Goal: Complete application form: Complete application form

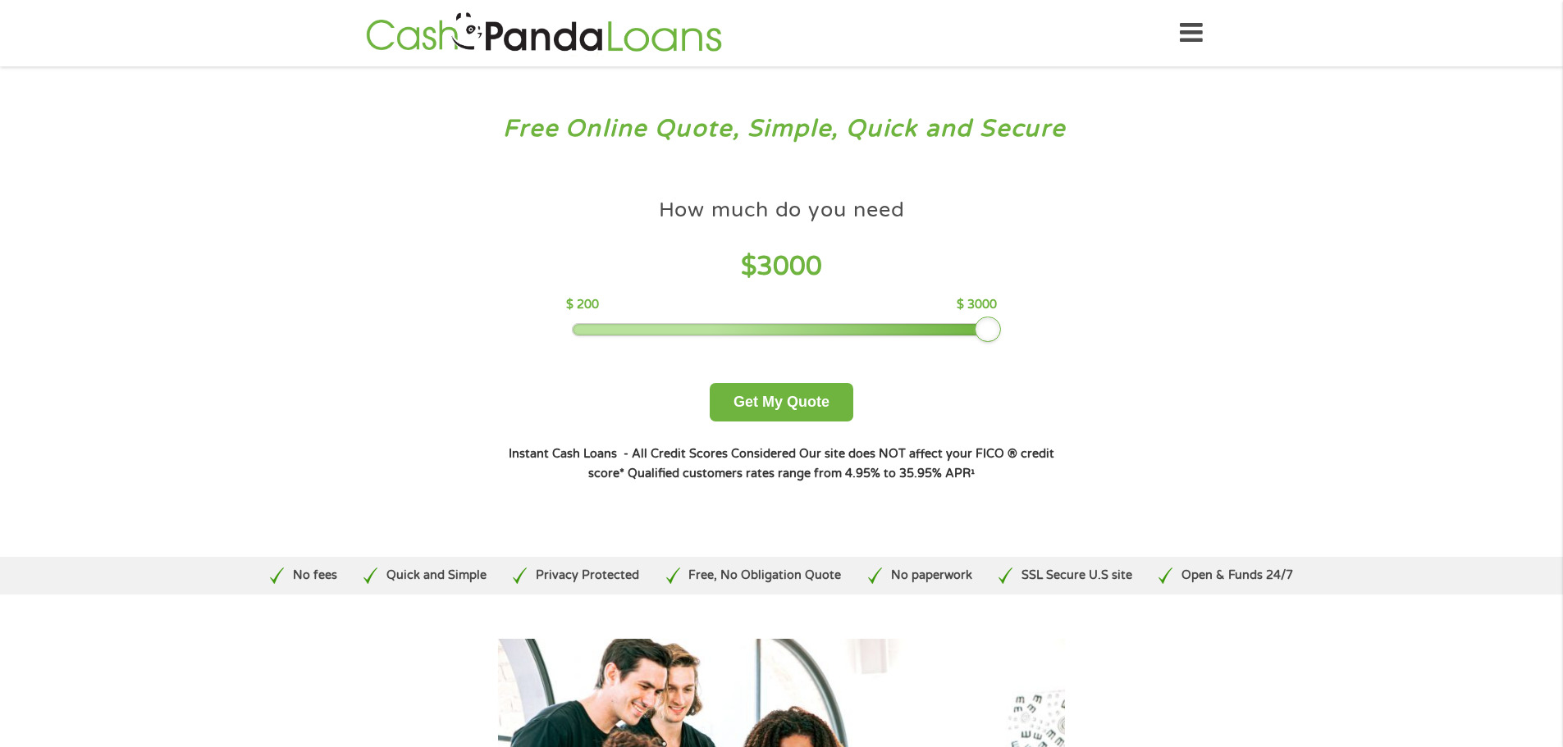
drag, startPoint x: 687, startPoint y: 329, endPoint x: 1030, endPoint y: 316, distance: 342.3
click at [1030, 316] on div "How much do you need $ 3000 $ 200 $ 3000 Get My Quote" at bounding box center [781, 305] width 574 height 231
click at [808, 409] on button "Get My Quote" at bounding box center [782, 402] width 144 height 39
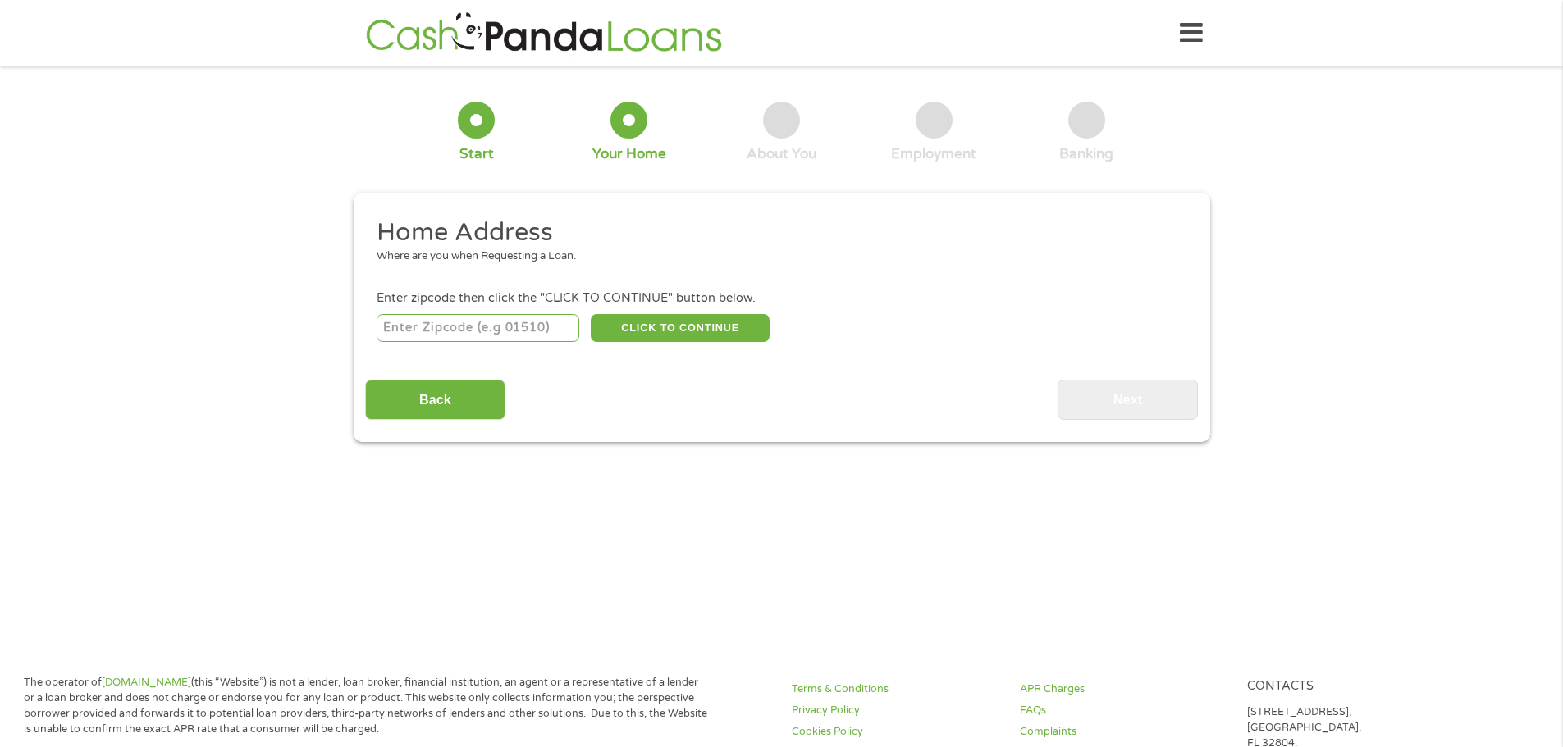
click at [422, 326] on input "number" at bounding box center [478, 328] width 203 height 28
type input "44483"
select select "Ohio"
click at [662, 326] on button "CLICK TO CONTINUE" at bounding box center [680, 328] width 179 height 28
type input "44483"
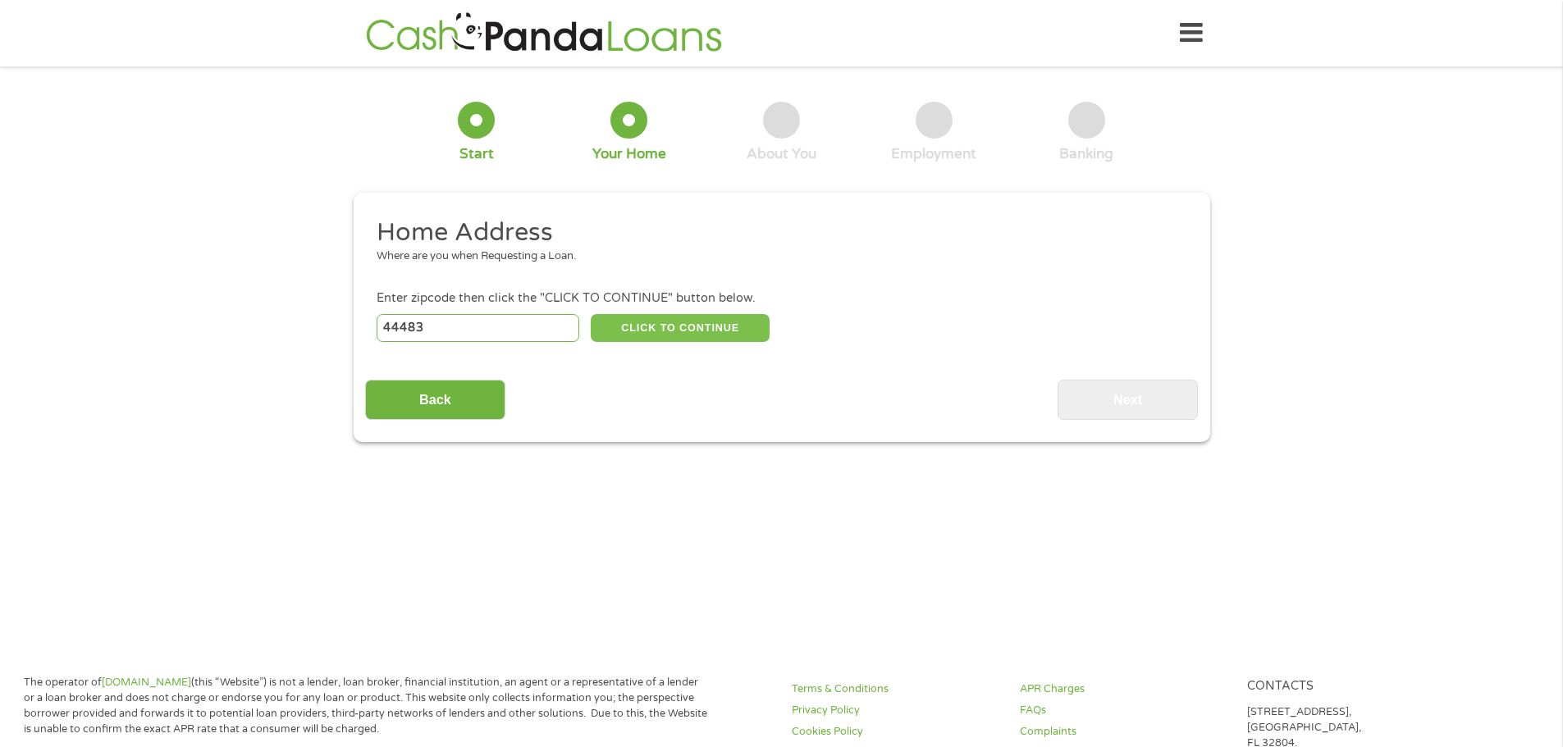
type input "Warren"
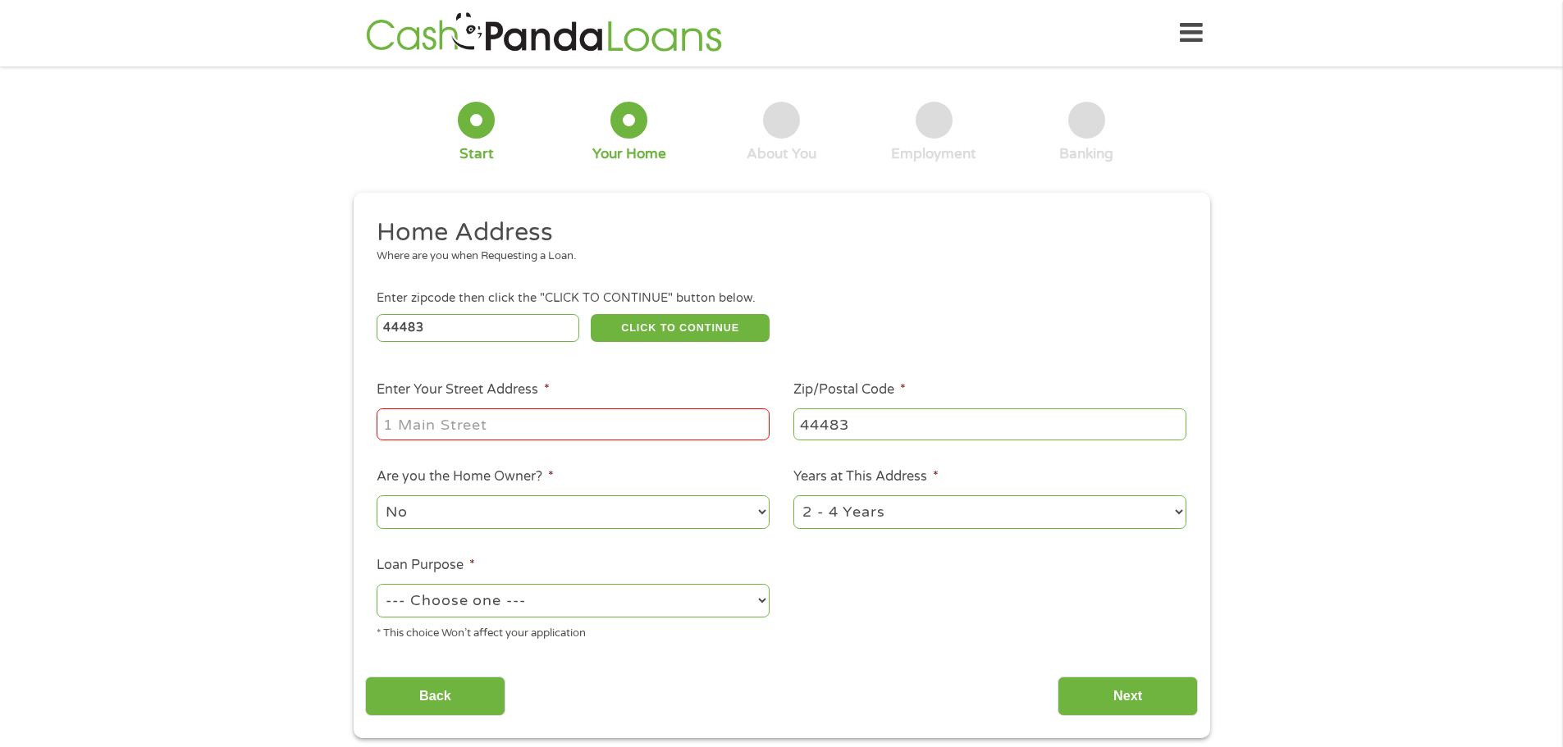
click at [477, 432] on input "Enter Your Street Address *" at bounding box center [573, 424] width 393 height 31
type input "5595 Chapel Hill Ct S"
click at [841, 514] on select "1 Year or less 1 - 2 Years 2 - 4 Years Over 4 Years" at bounding box center [989, 512] width 393 height 34
select select "60months"
click at [793, 495] on select "1 Year or less 1 - 2 Years 2 - 4 Years Over 4 Years" at bounding box center [989, 512] width 393 height 34
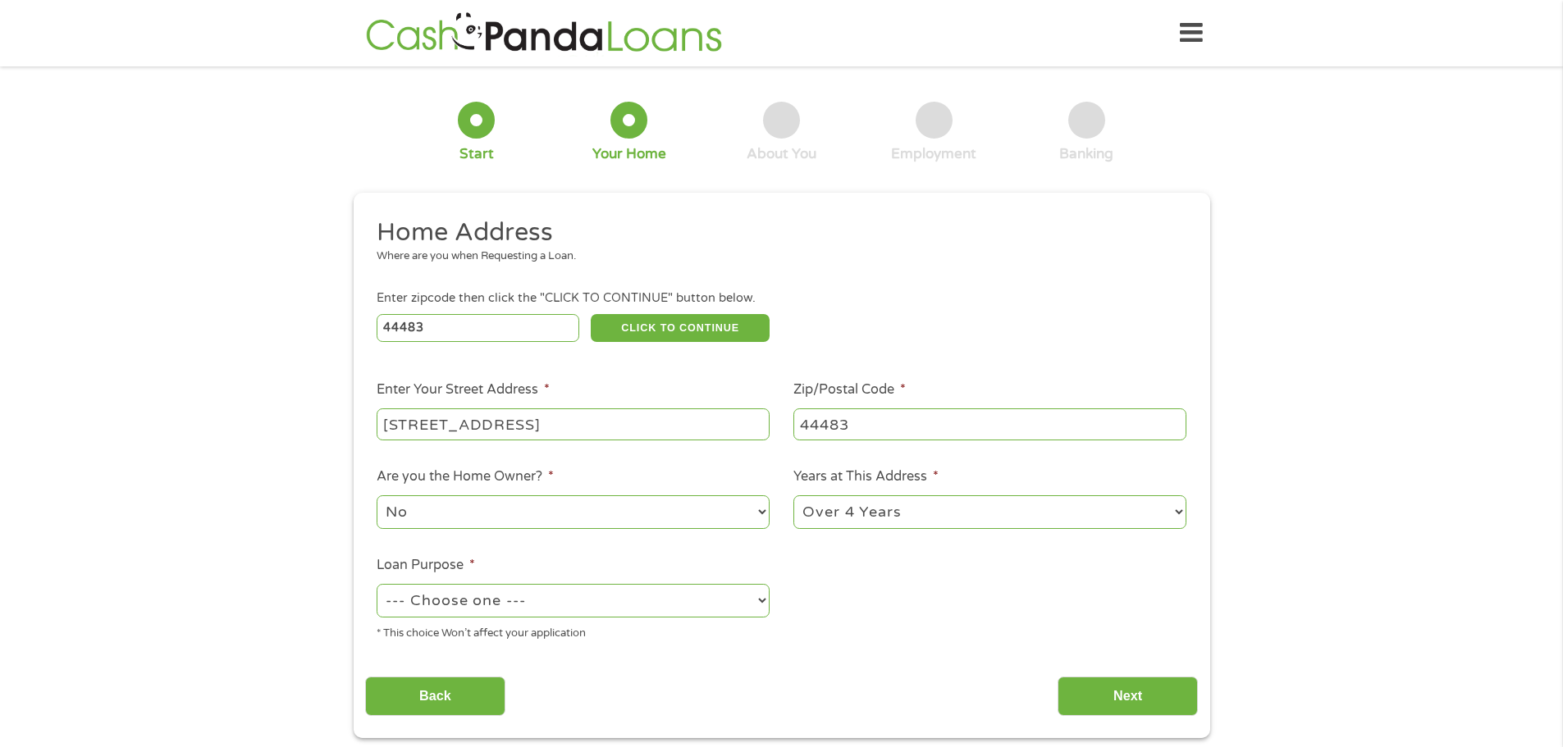
click at [541, 605] on select "--- Choose one --- Pay Bills Debt Consolidation Home Improvement Major Purchase…" at bounding box center [573, 601] width 393 height 34
select select "shorttermcash"
click at [377, 584] on select "--- Choose one --- Pay Bills Debt Consolidation Home Improvement Major Purchase…" at bounding box center [573, 601] width 393 height 34
click at [1107, 695] on input "Next" at bounding box center [1127, 697] width 140 height 40
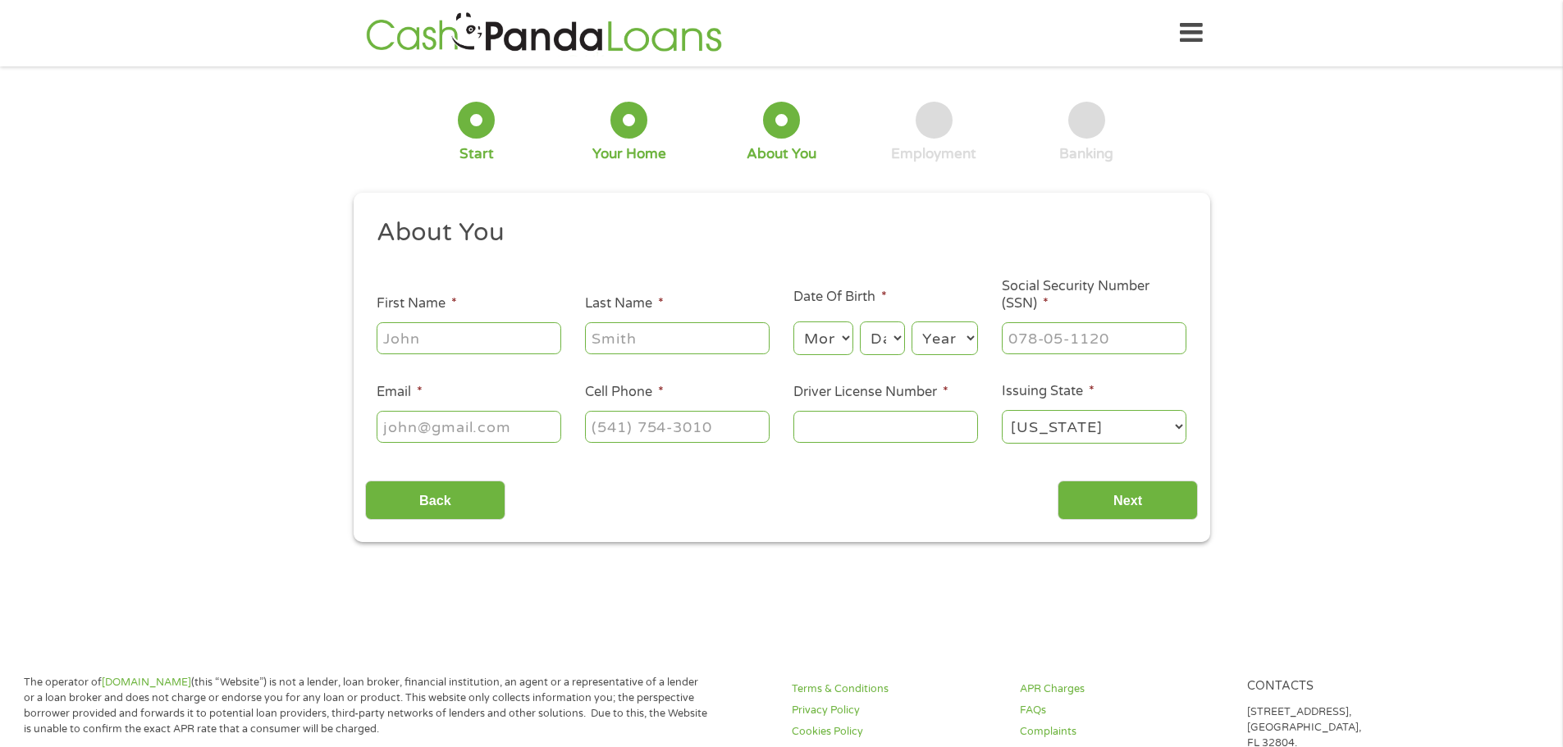
scroll to position [7, 7]
click at [445, 339] on input "First Name *" at bounding box center [469, 337] width 185 height 31
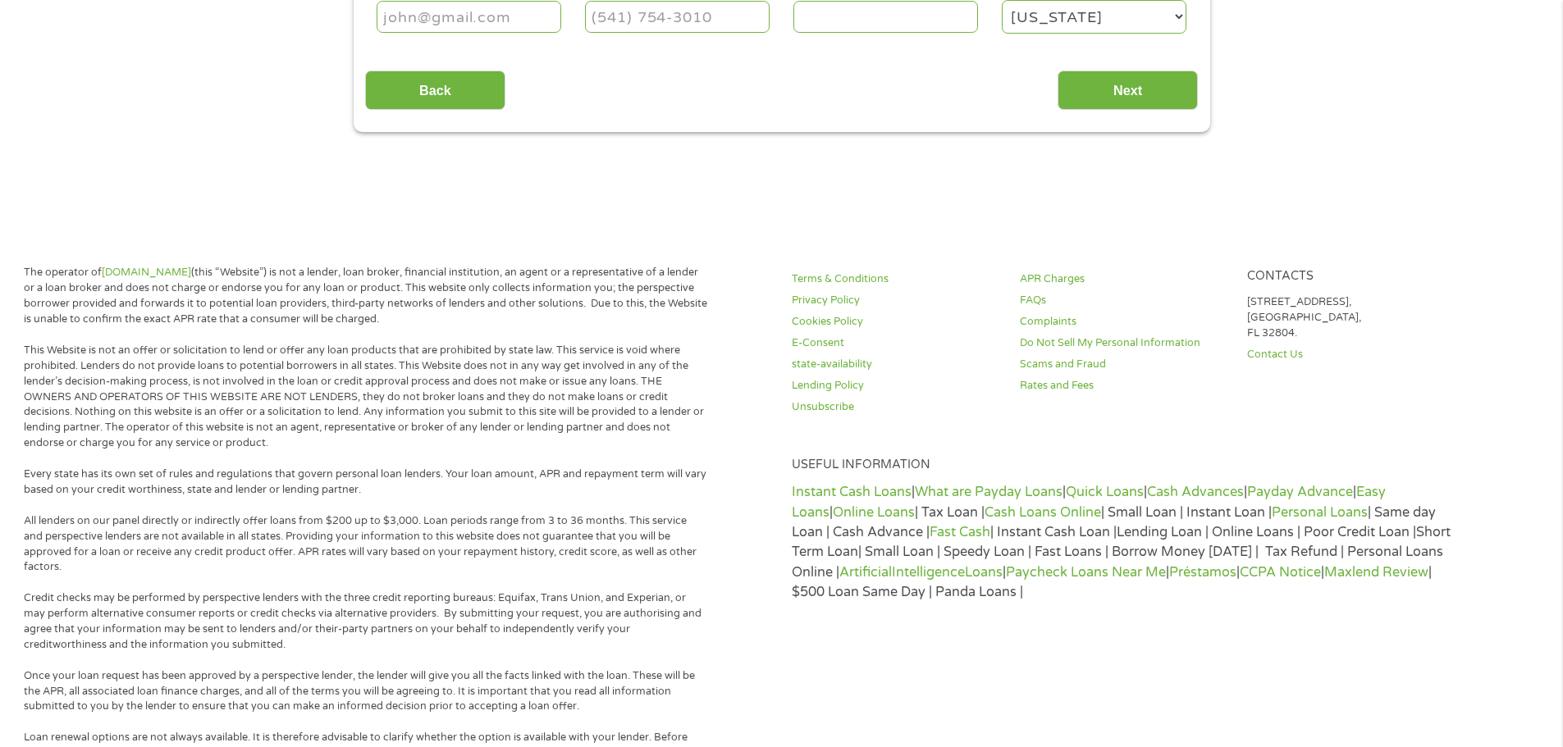
scroll to position [82, 0]
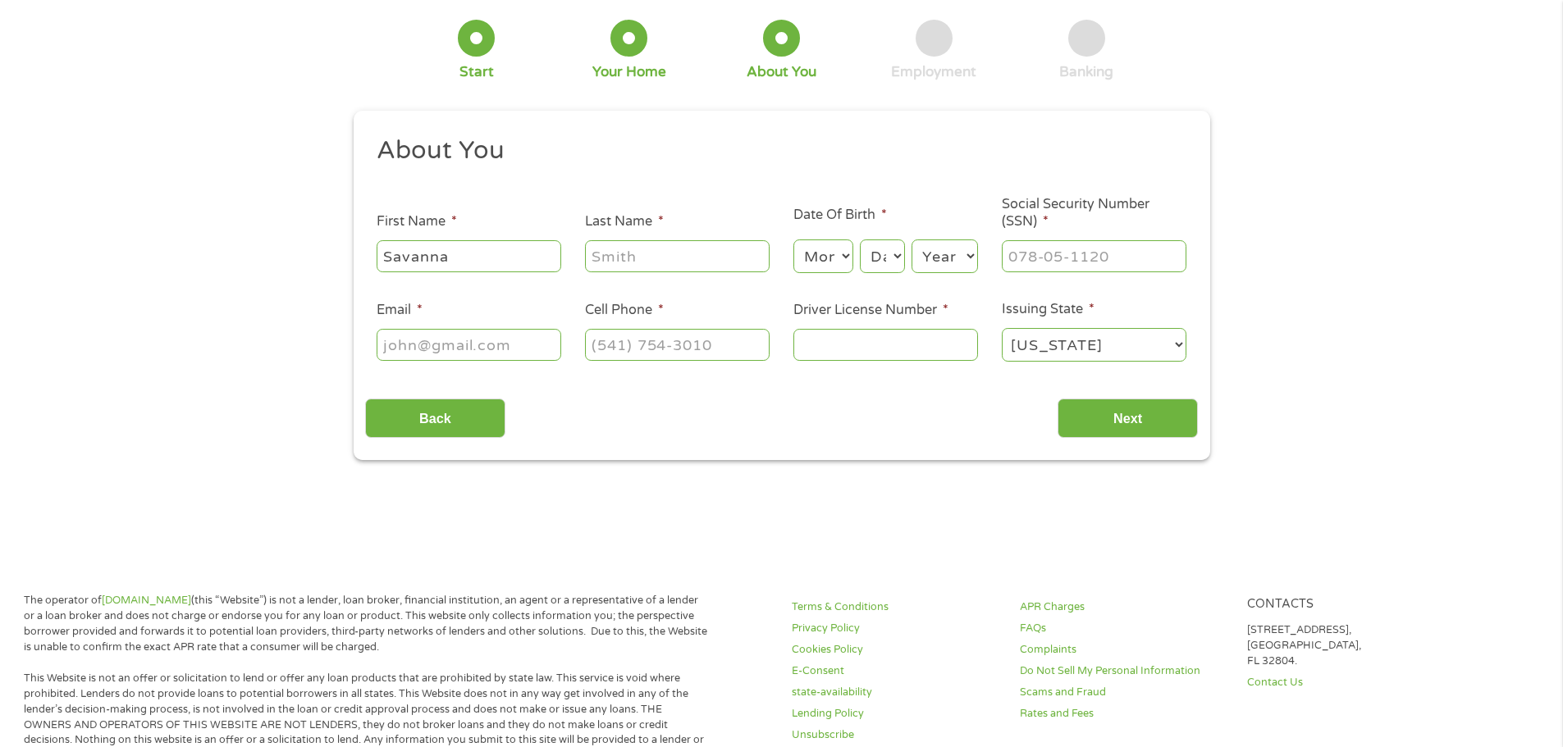
type input "Savanna"
drag, startPoint x: 616, startPoint y: 258, endPoint x: 630, endPoint y: 256, distance: 14.2
click at [616, 258] on input "Last Name *" at bounding box center [677, 255] width 185 height 31
type input "Lefkowitz"
click at [848, 258] on select "Month 1 2 3 4 5 6 7 8 9 10 11 12" at bounding box center [823, 257] width 60 height 34
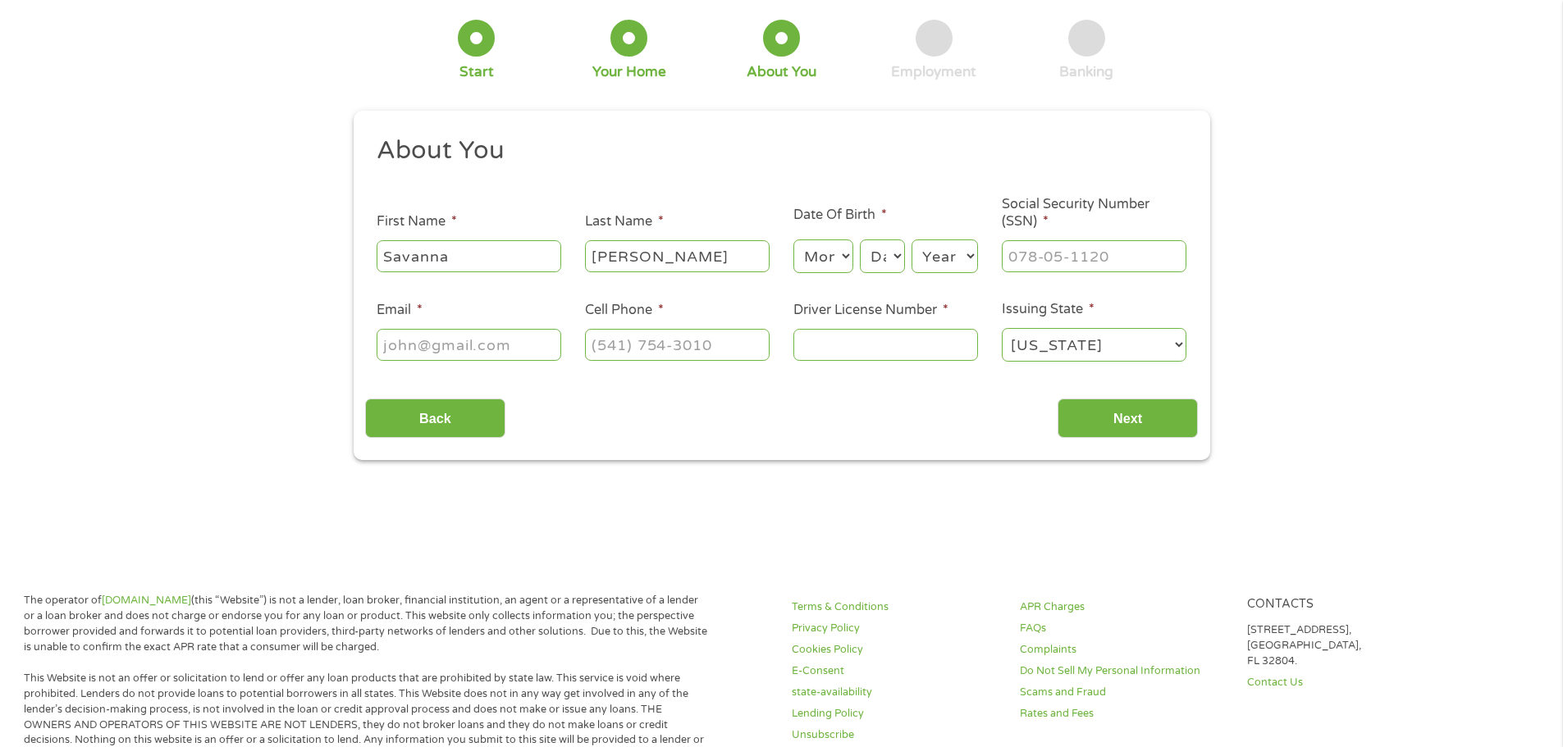
select select "8"
click at [793, 240] on select "Month 1 2 3 4 5 6 7 8 9 10 11 12" at bounding box center [823, 257] width 60 height 34
click at [897, 253] on select "Day 1 2 3 4 5 6 7 8 9 10 11 12 13 14 15 16 17 18 19 20 21 22 23 24 25 26 27 28 …" at bounding box center [882, 257] width 44 height 34
select select "16"
click at [860, 240] on select "Day 1 2 3 4 5 6 7 8 9 10 11 12 13 14 15 16 17 18 19 20 21 22 23 24 25 26 27 28 …" at bounding box center [882, 257] width 44 height 34
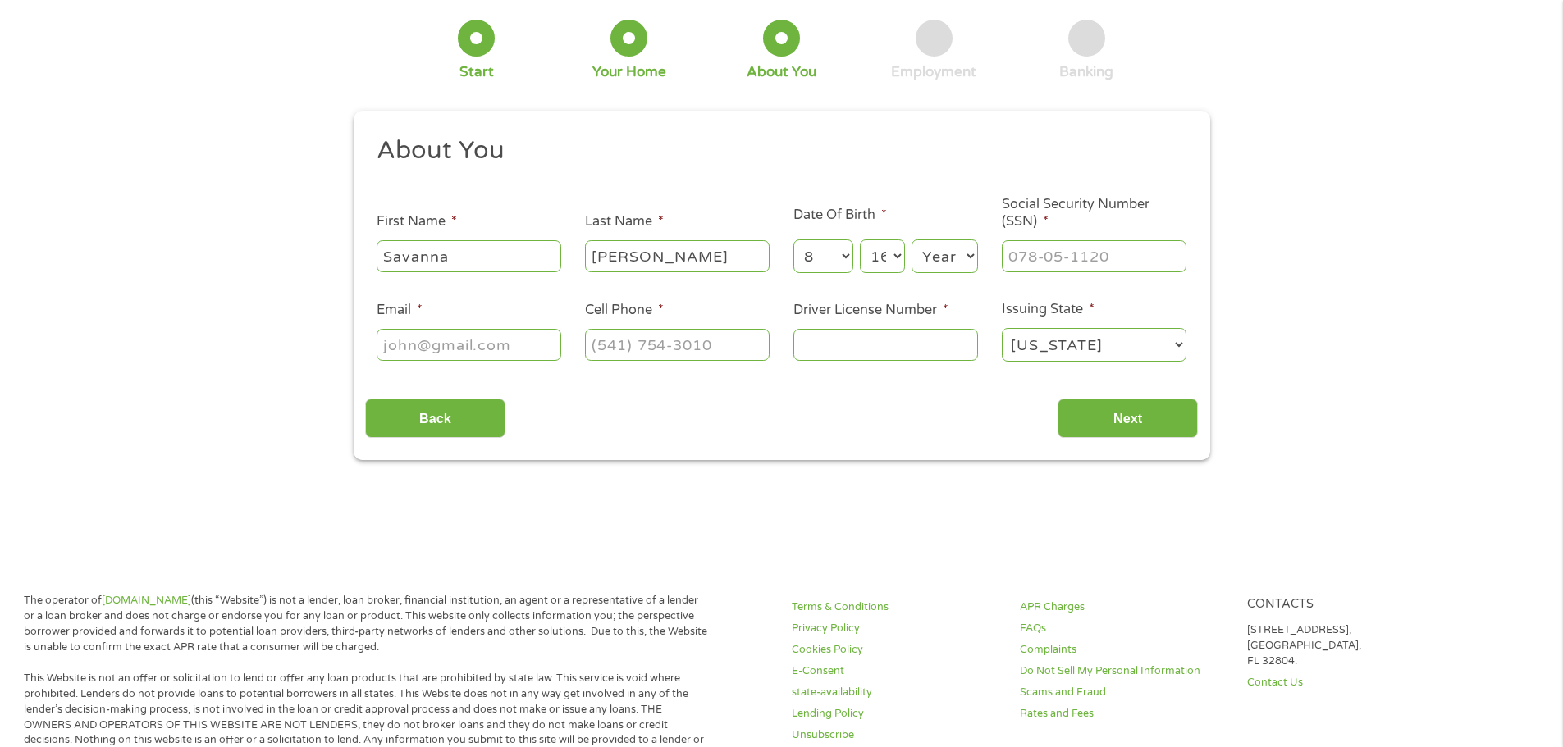
click at [974, 253] on select "Year 2007 2006 2005 2004 2003 2002 2001 2000 1999 1998 1997 1996 1995 1994 1993…" at bounding box center [944, 257] width 66 height 34
select select "2006"
click at [911, 240] on select "Year 2007 2006 2005 2004 2003 2002 2001 2000 1999 1998 1997 1996 1995 1994 1993…" at bounding box center [944, 257] width 66 height 34
type input "___-__-____"
click at [1027, 257] on input "___-__-____" at bounding box center [1094, 255] width 185 height 31
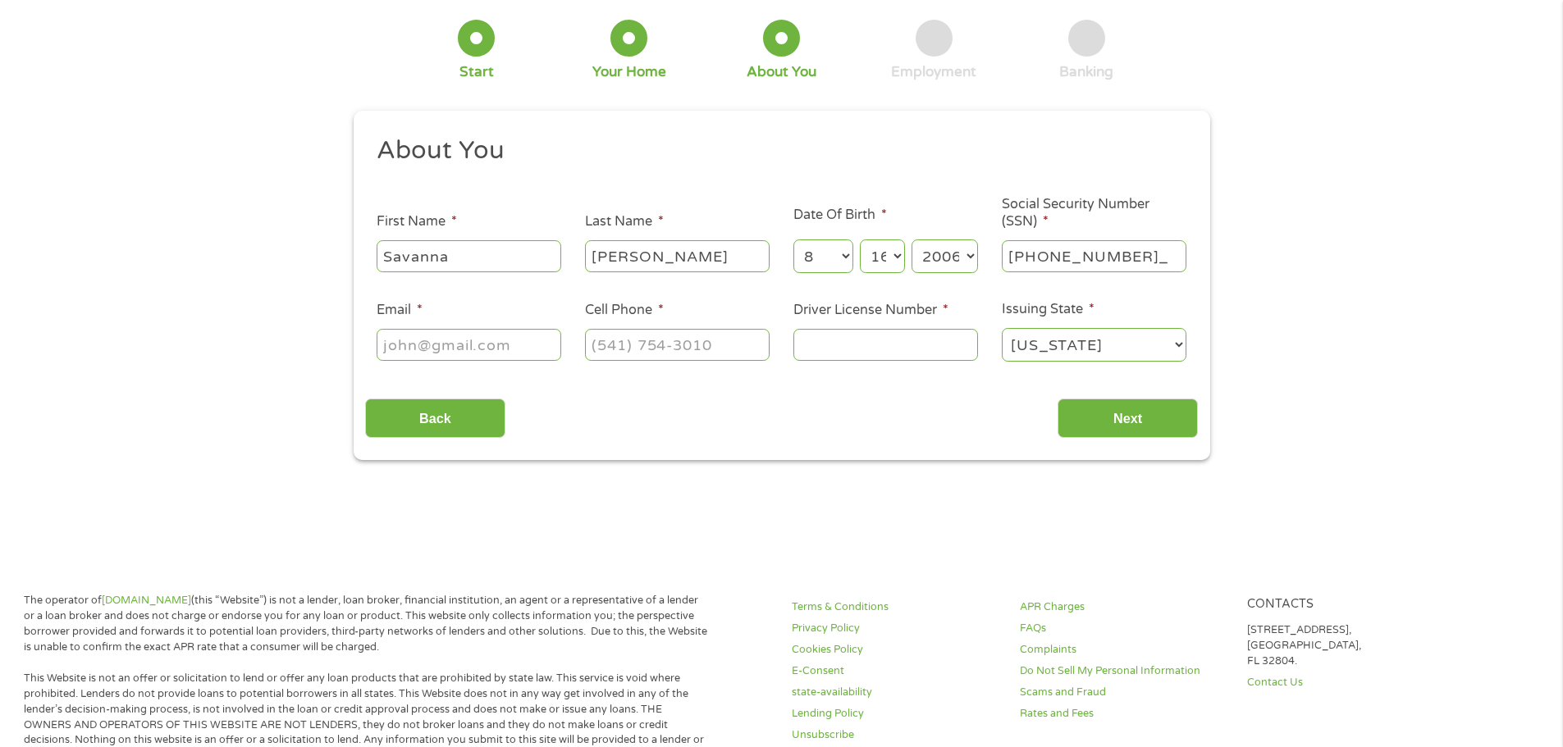
type input "302-11-2691"
click at [447, 344] on input "Email *" at bounding box center [469, 344] width 185 height 31
type input "monica.lefkowitz@warrencityschools.org"
type input "(330) 507-1758"
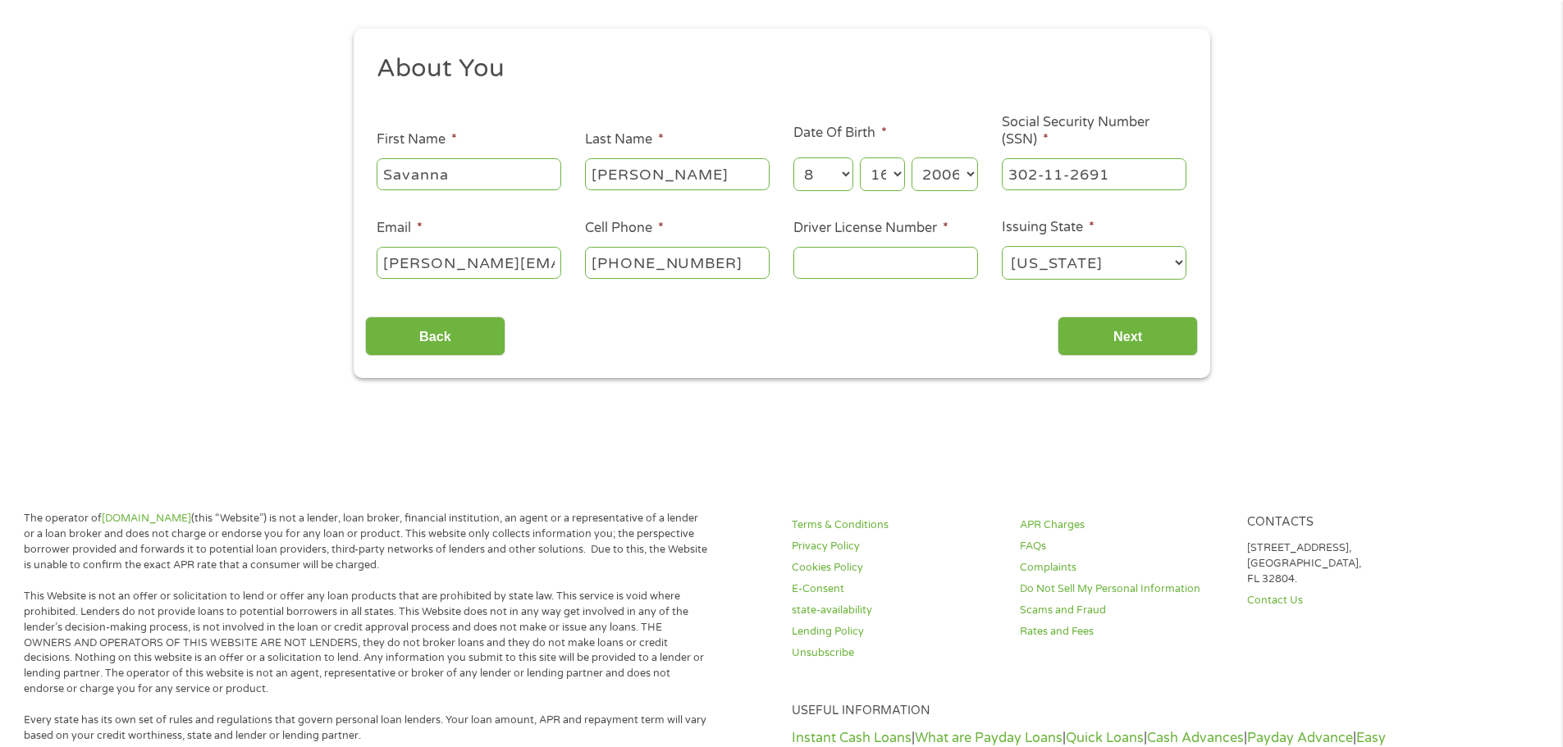
click at [882, 264] on input "Driver License Number *" at bounding box center [885, 262] width 185 height 31
type input "VL086870"
click at [1128, 333] on input "Next" at bounding box center [1127, 337] width 140 height 40
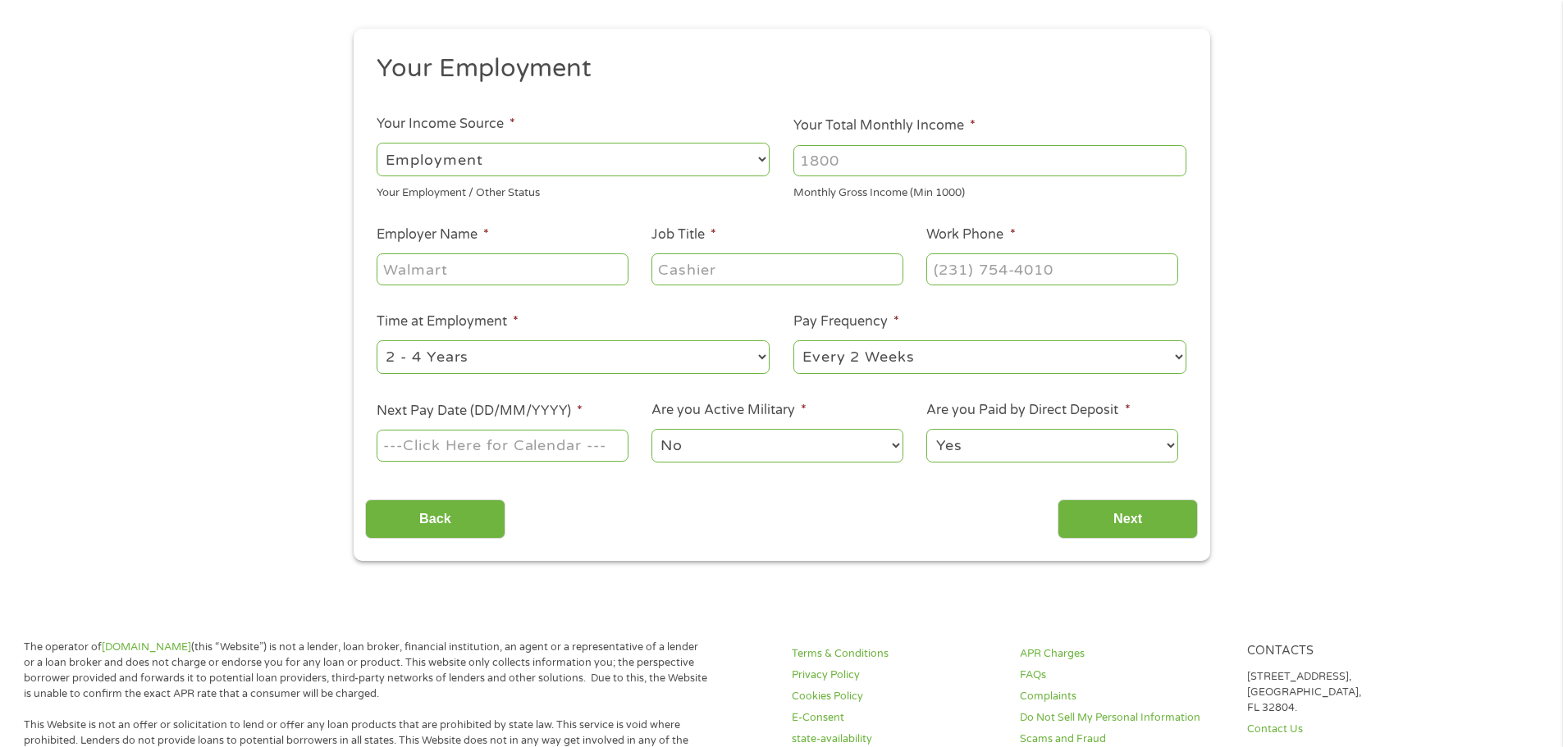
scroll to position [246, 0]
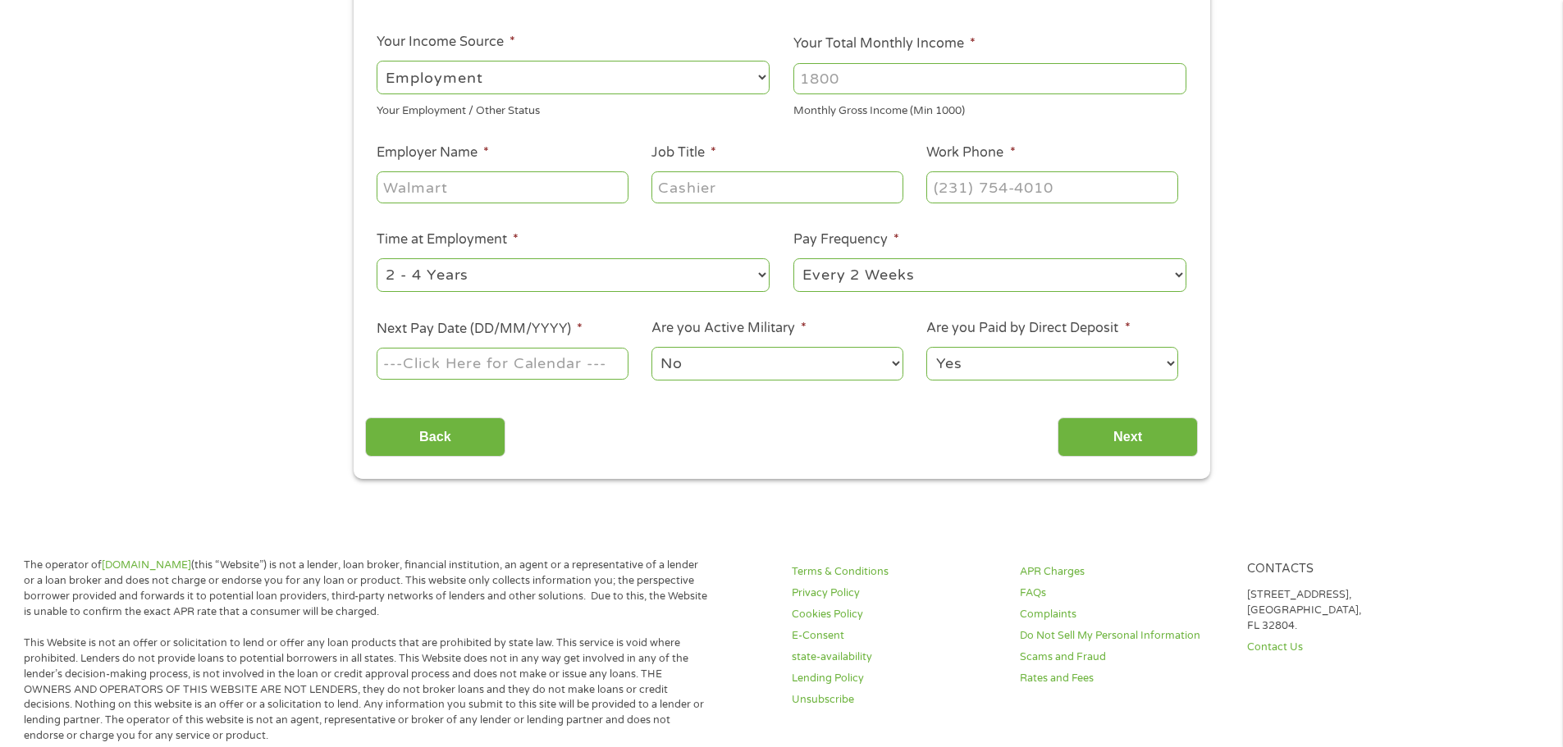
click at [452, 192] on input "Employer Name *" at bounding box center [502, 186] width 251 height 31
type input "A"
type input "Warren"
click at [829, 83] on input "Your Total Monthly Income *" at bounding box center [989, 78] width 393 height 31
type input "5000"
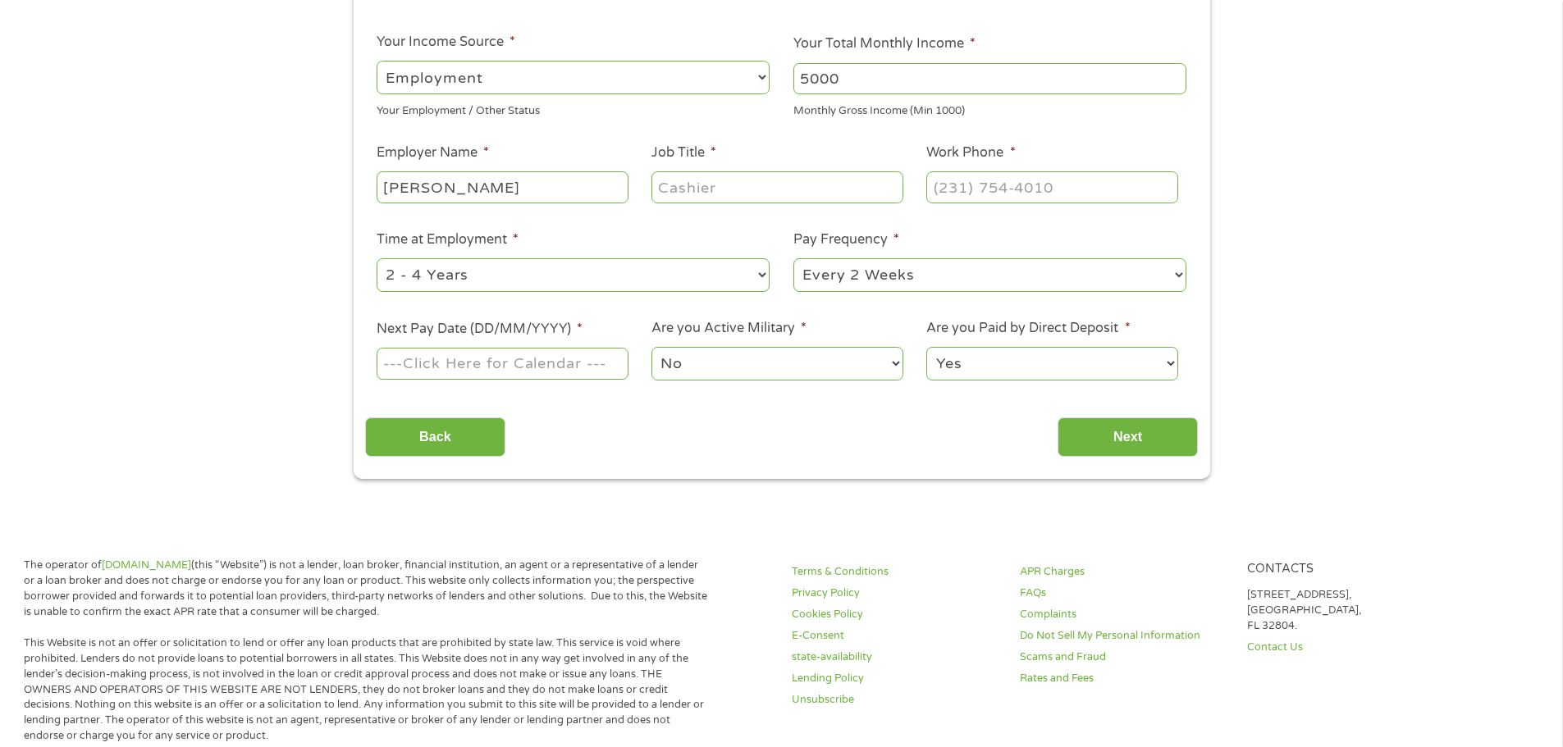
click at [518, 185] on input "Warren" at bounding box center [502, 186] width 251 height 31
type input "Warren City Schools"
click at [687, 197] on input "Job Title *" at bounding box center [776, 186] width 251 height 31
type input "e"
type input "Secretary"
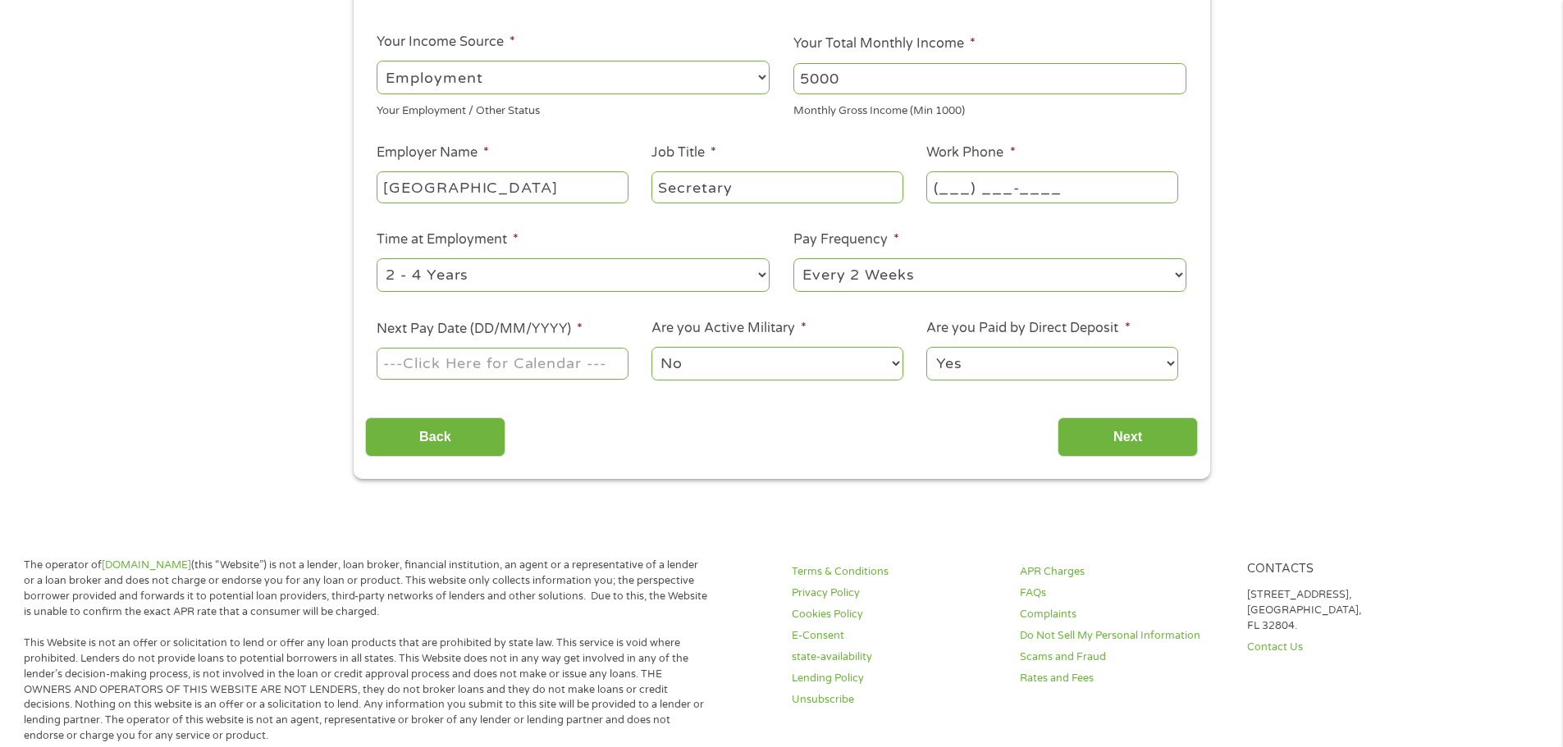
click at [968, 185] on input "(___) ___-____" at bounding box center [1051, 186] width 251 height 31
type input "(330) 675-6980"
click at [842, 276] on select "--- Choose one --- Every 2 Weeks Every Week Monthly Semi-Monthly" at bounding box center [989, 275] width 393 height 34
select select "semimonthly"
click at [793, 258] on select "--- Choose one --- Every 2 Weeks Every Week Monthly Semi-Monthly" at bounding box center [989, 275] width 393 height 34
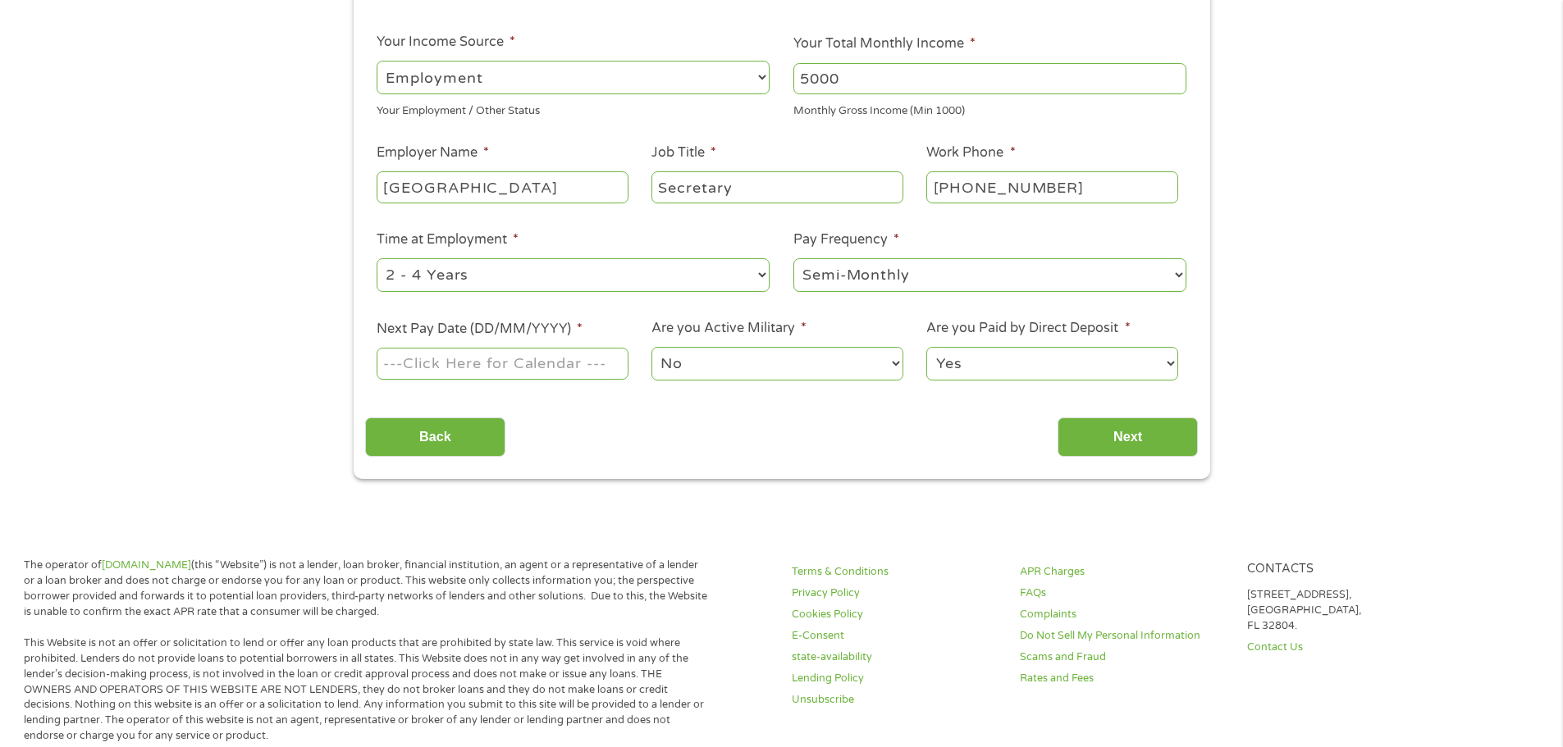
click at [476, 371] on body "Home Get Loan Offer How it works FAQs Blog Cash Loans Quick Loans Online Loans …" at bounding box center [781, 649] width 1563 height 1791
click at [476, 371] on input "Next Pay Date (DD/MM/YYYY) *" at bounding box center [502, 363] width 251 height 31
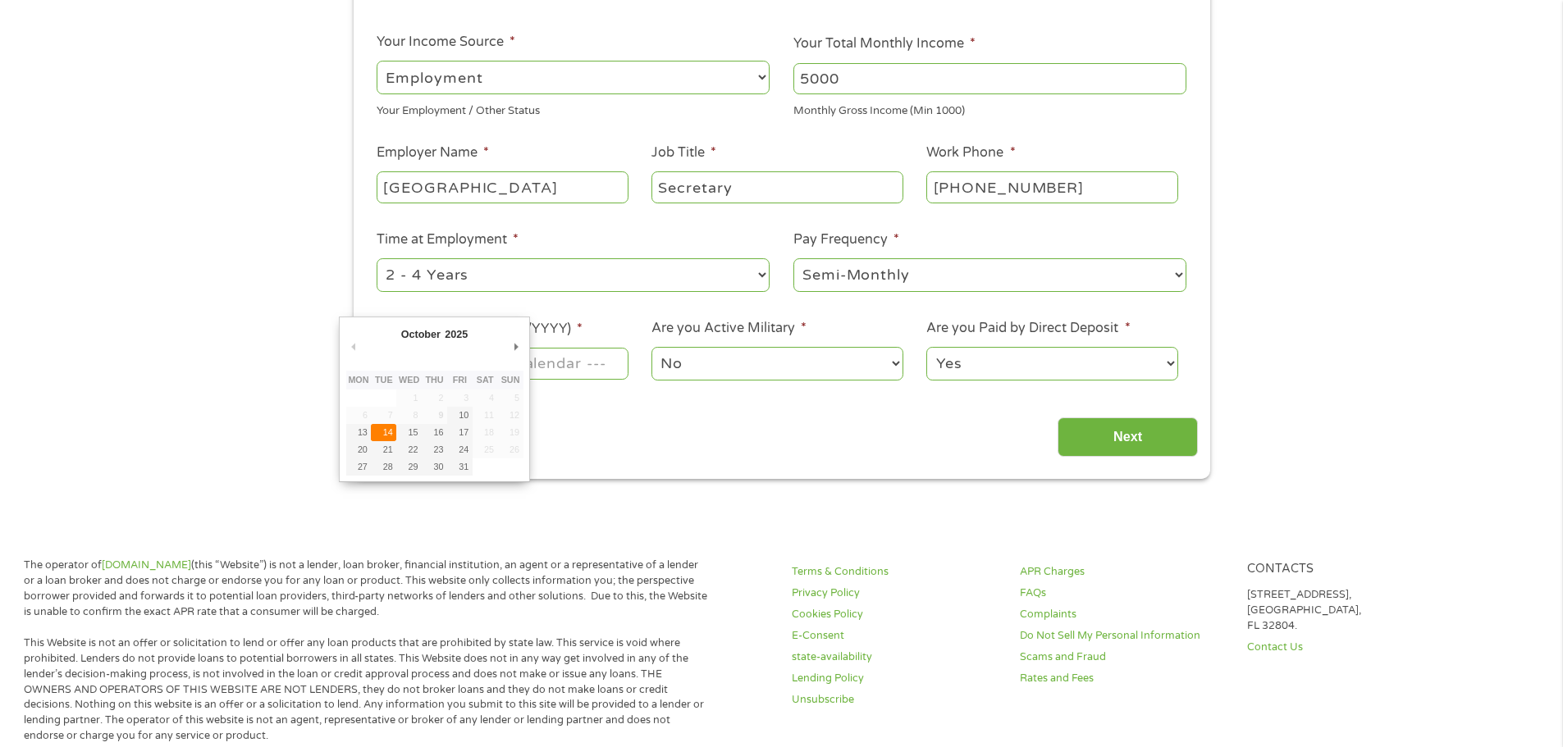
type input "14/10/2025"
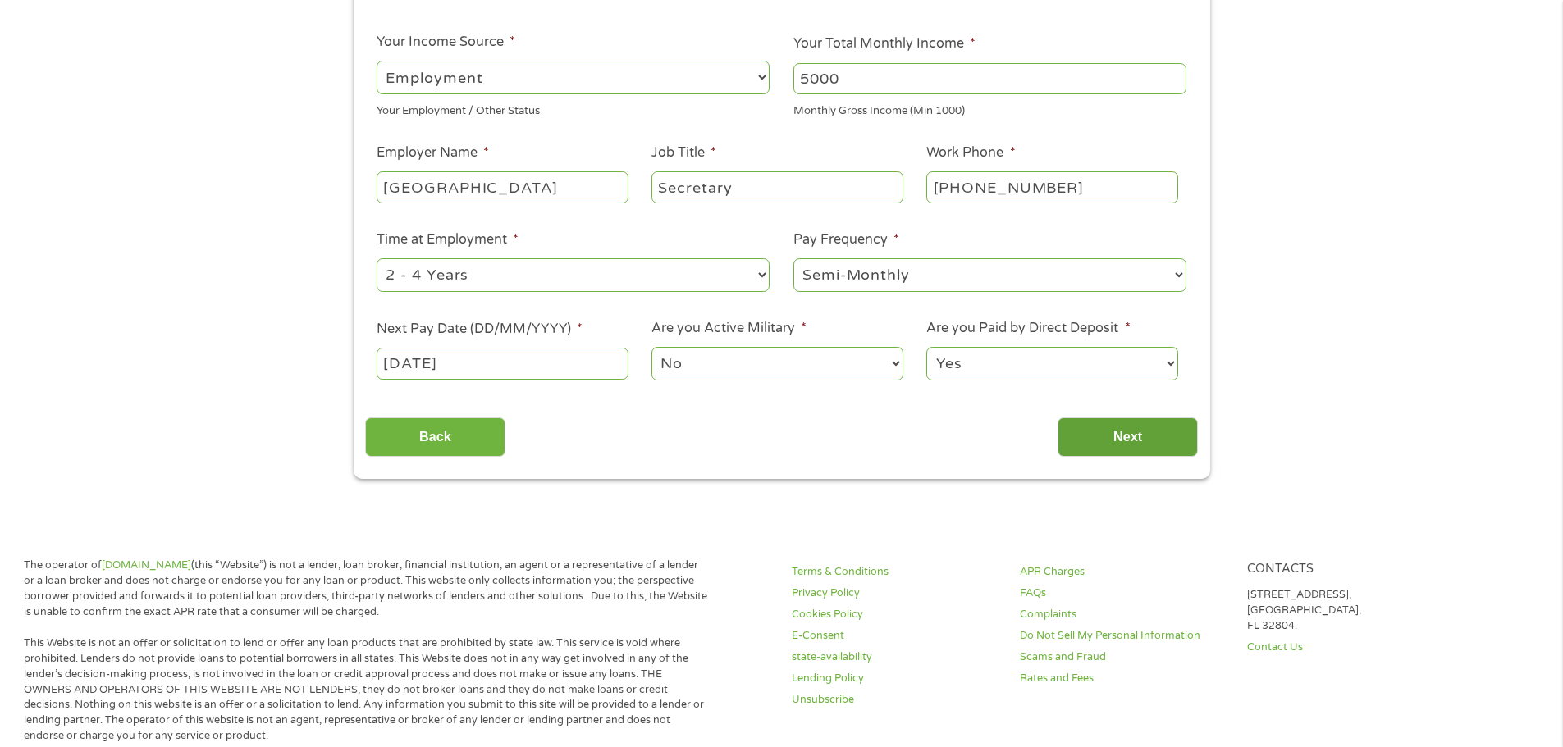
click at [1131, 440] on input "Next" at bounding box center [1127, 438] width 140 height 40
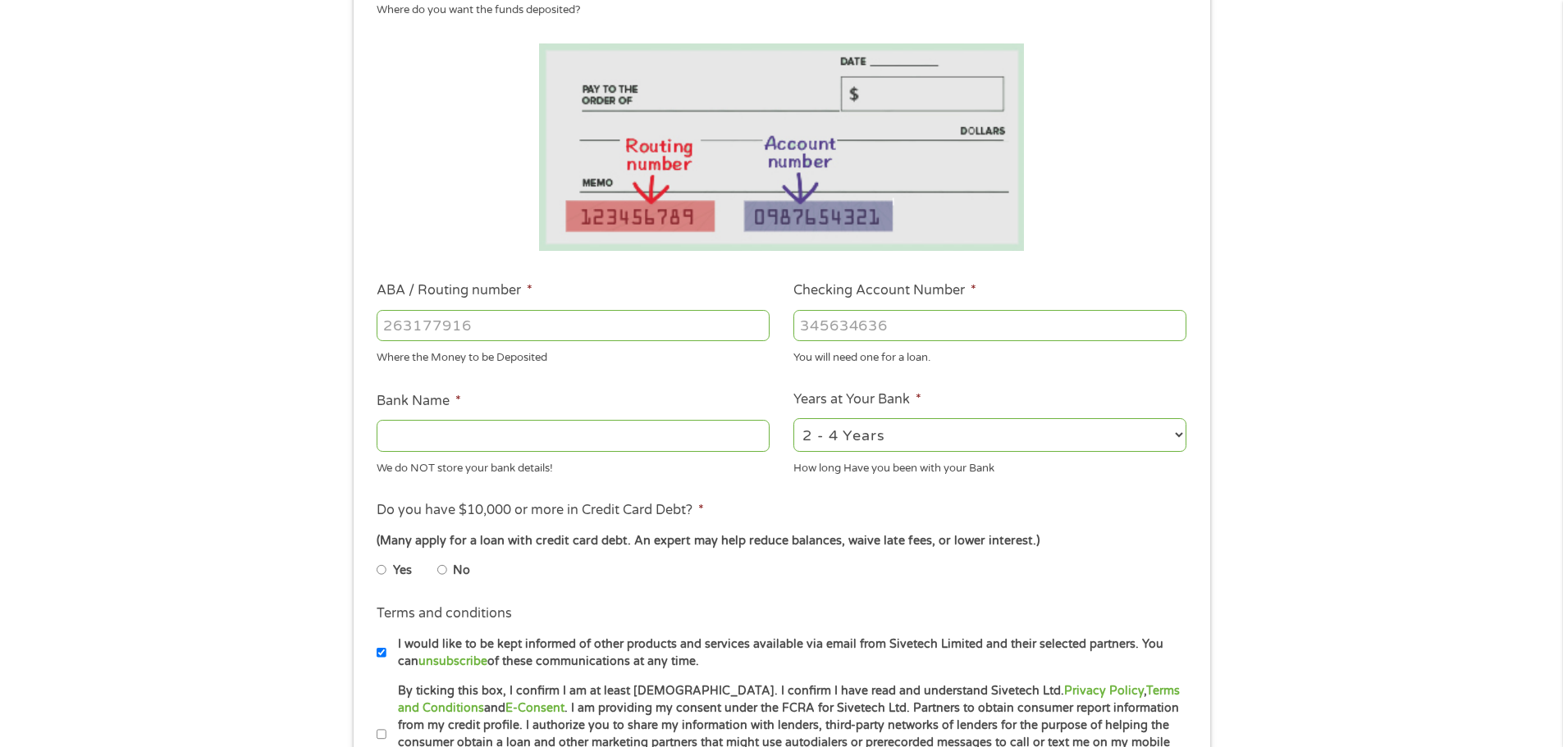
click at [393, 322] on input "ABA / Routing number *" at bounding box center [573, 325] width 393 height 31
type input "044000037"
type input "JPMORGAN CHASE BANK NA"
type input "044000037"
click at [863, 320] on input "Checking Account Number *" at bounding box center [989, 325] width 393 height 31
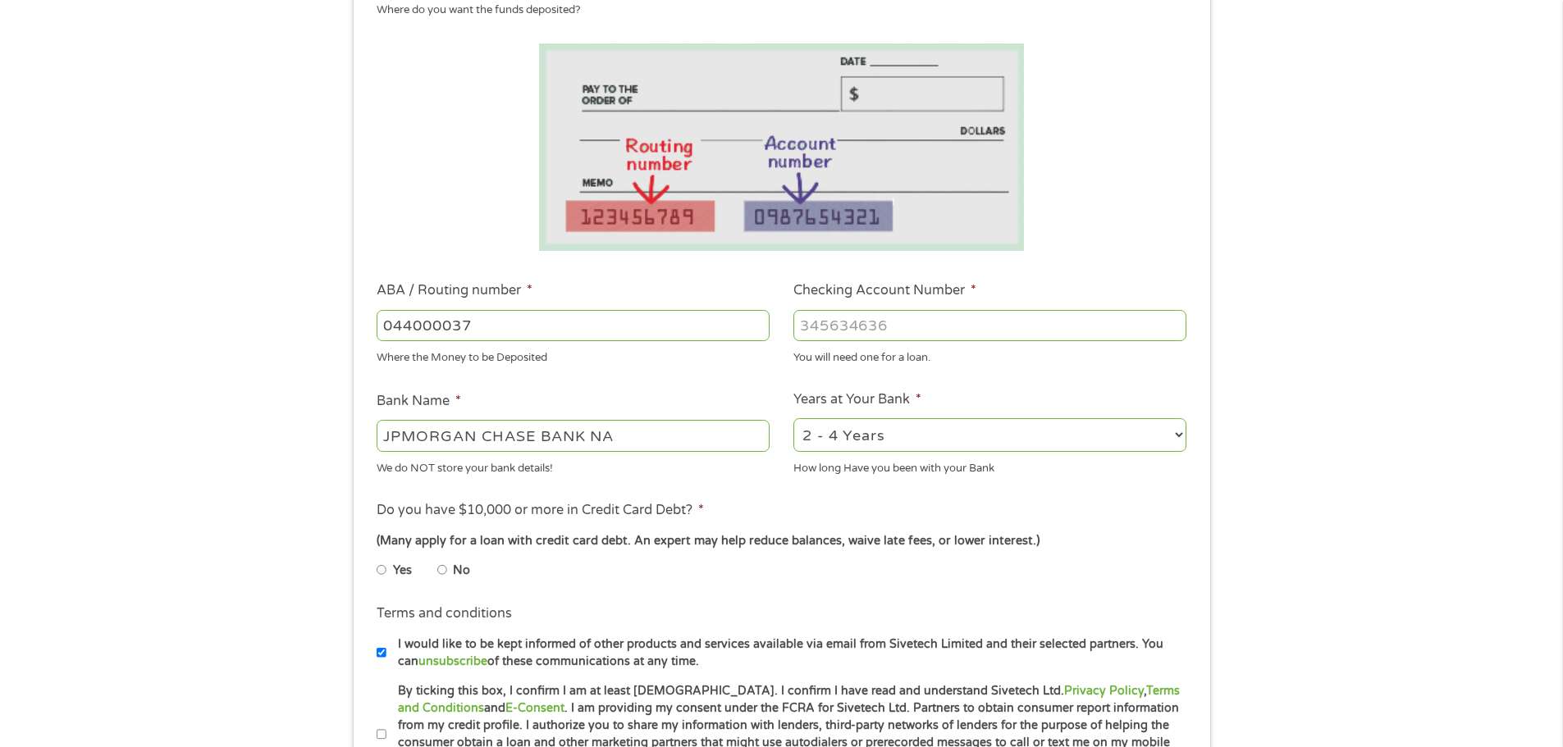
scroll to position [410, 0]
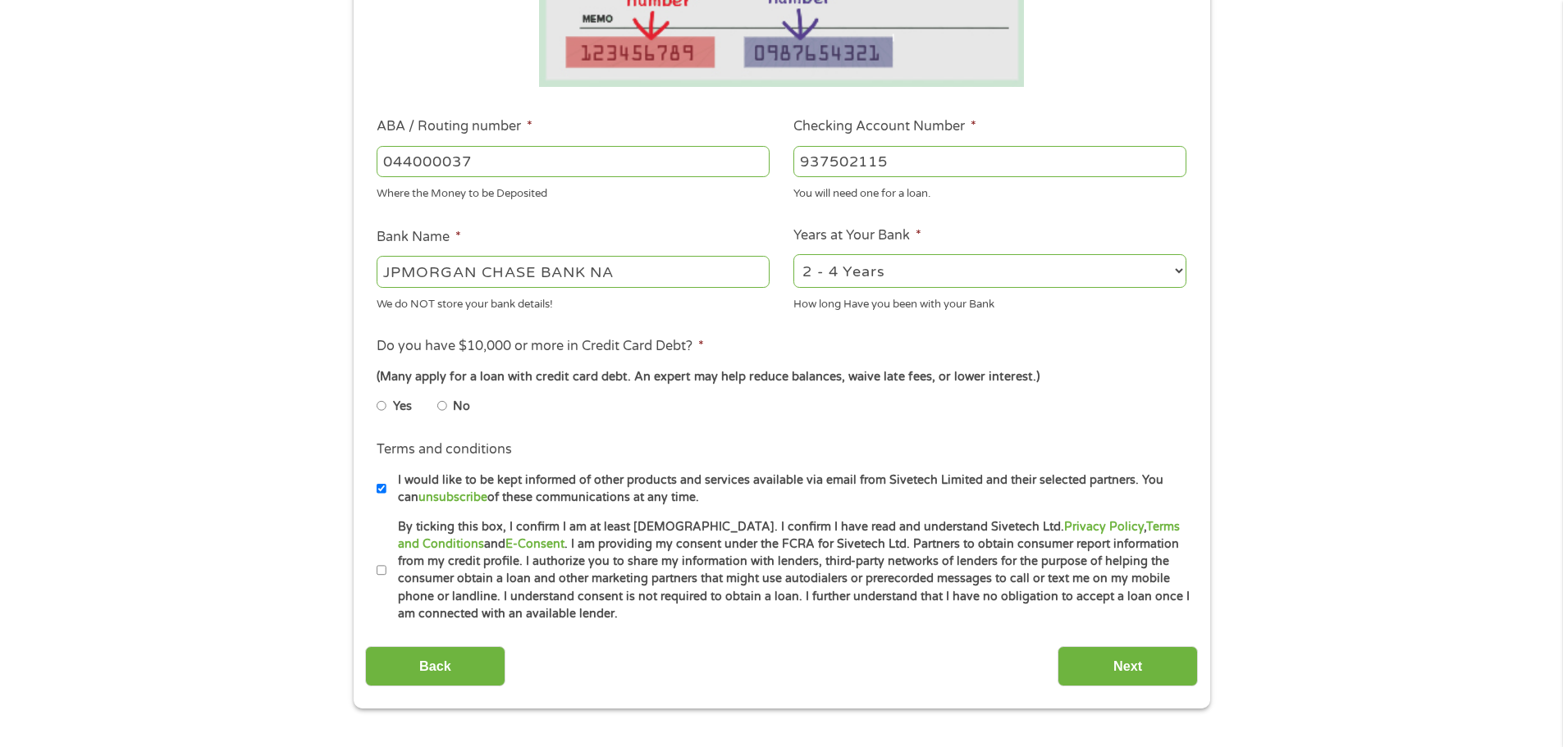
type input "937502115"
click at [861, 279] on select "2 - 4 Years 6 - 12 Months 1 - 2 Years Over 4 Years" at bounding box center [989, 271] width 393 height 34
select select "60months"
click at [793, 254] on select "2 - 4 Years 6 - 12 Months 1 - 2 Years Over 4 Years" at bounding box center [989, 271] width 393 height 34
click at [386, 405] on input "Yes" at bounding box center [382, 406] width 10 height 26
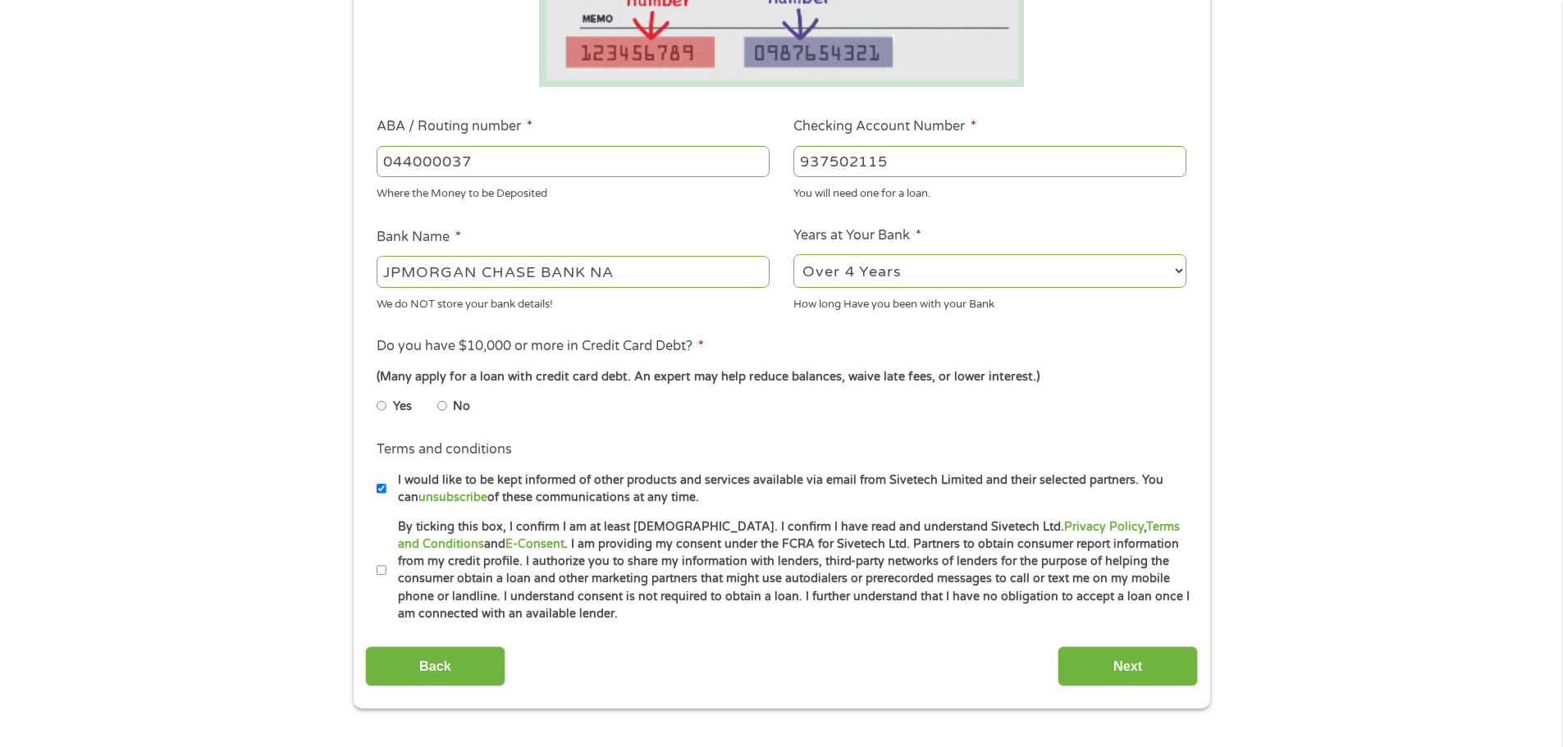
radio input "true"
click at [384, 570] on input "By ticking this box, I confirm I am at least 18 years old. I confirm I have rea…" at bounding box center [382, 571] width 10 height 26
checkbox input "true"
click at [381, 489] on input "I would like to be kept informed of other products and services available via e…" at bounding box center [382, 489] width 10 height 26
checkbox input "false"
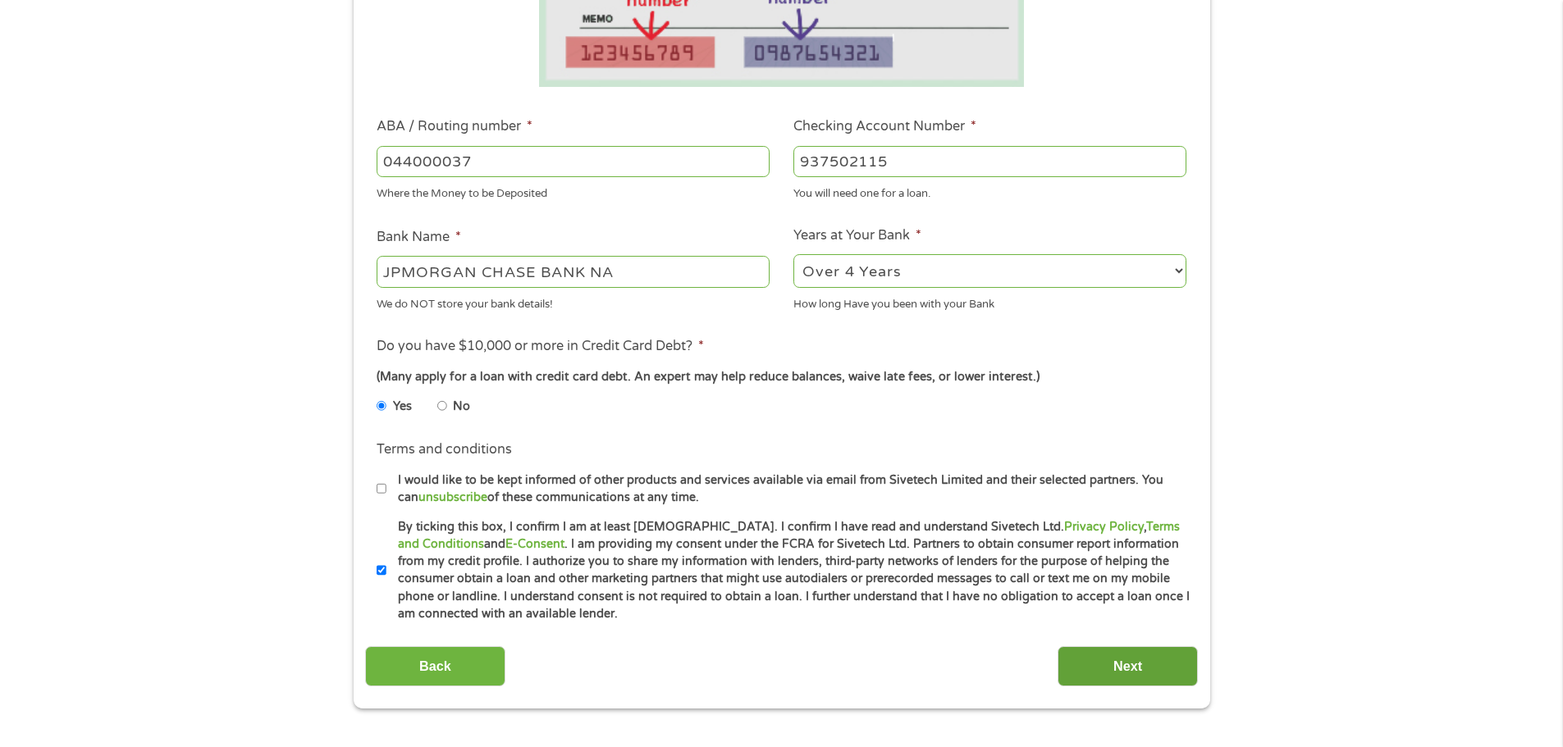
click at [1134, 663] on input "Next" at bounding box center [1127, 666] width 140 height 40
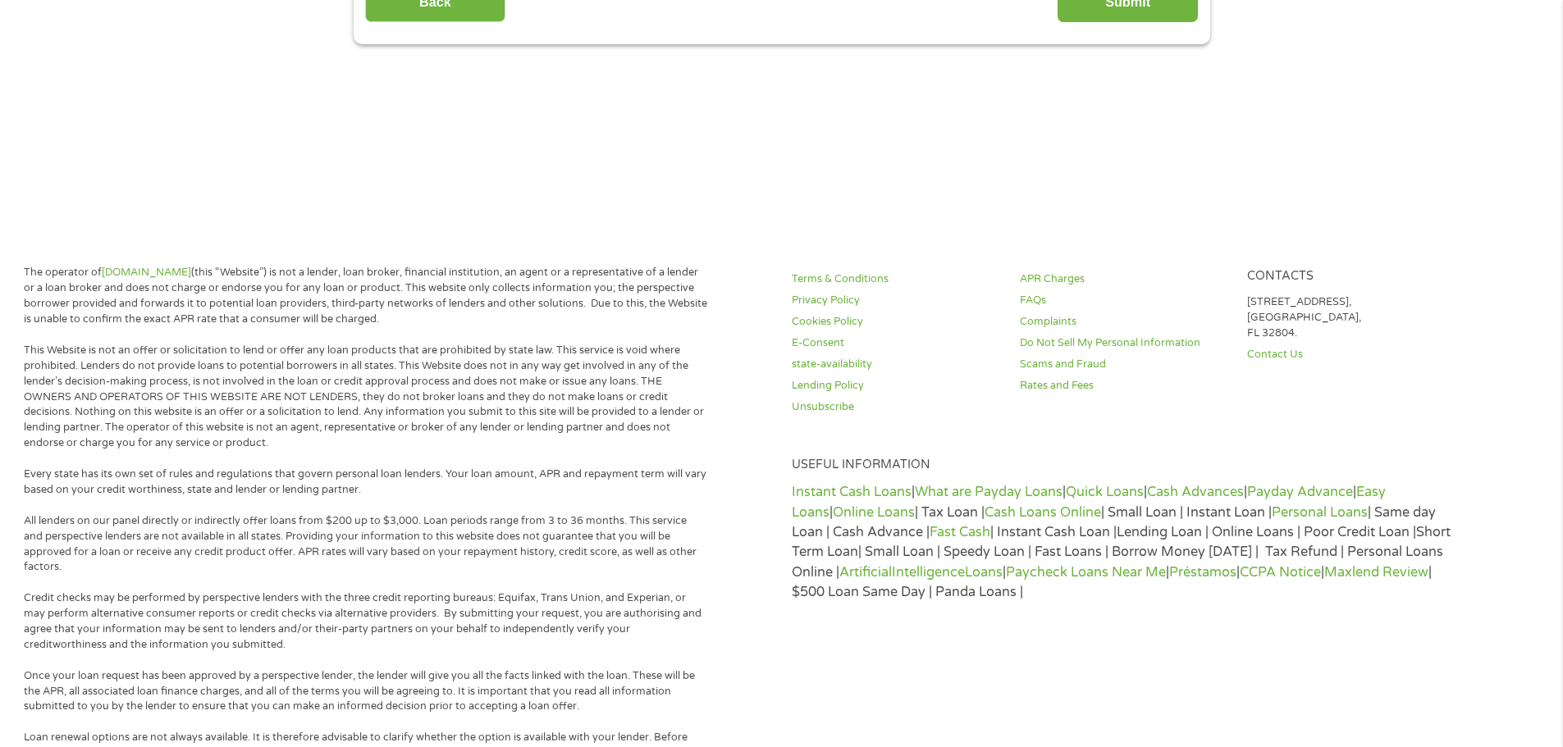
scroll to position [0, 0]
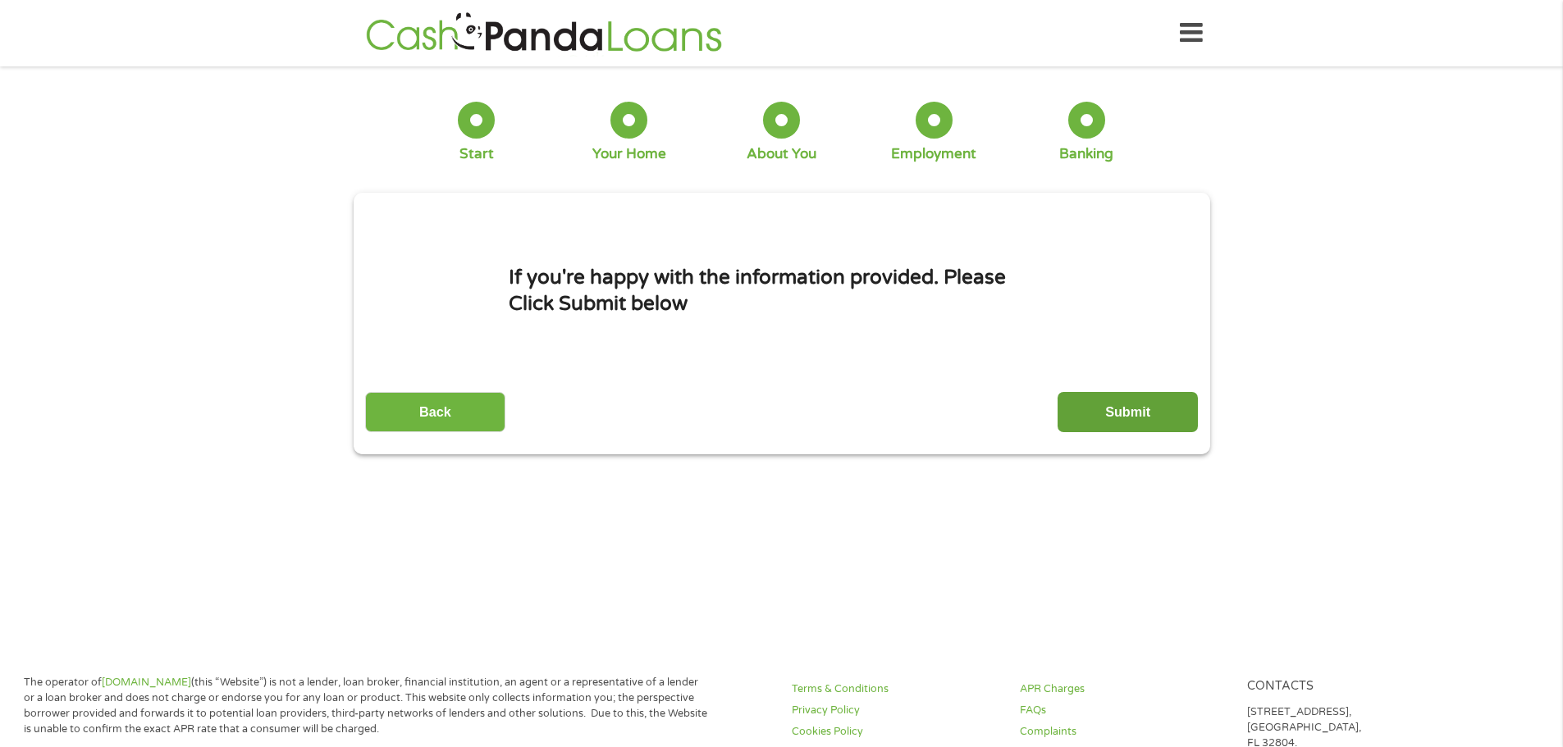
click at [1140, 408] on input "Submit" at bounding box center [1127, 412] width 140 height 40
